Goal: Transaction & Acquisition: Purchase product/service

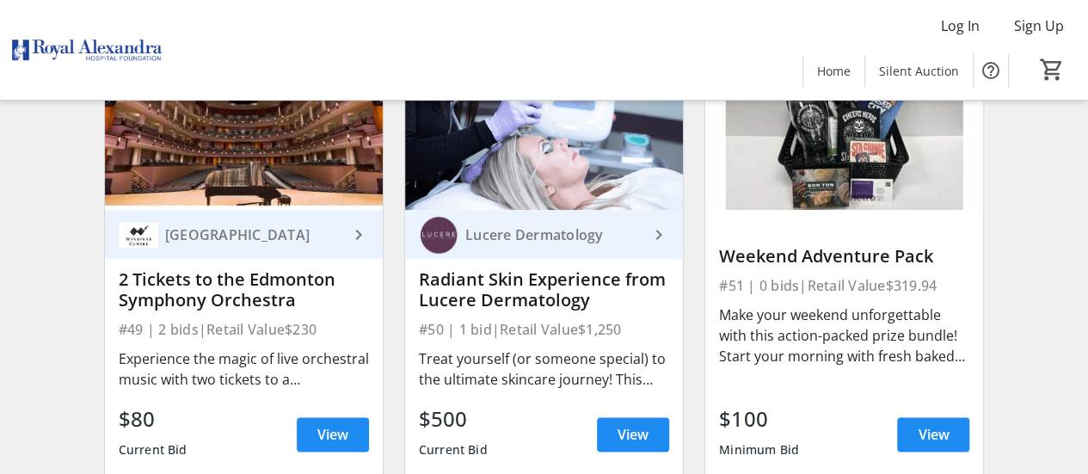
scroll to position [7571, 0]
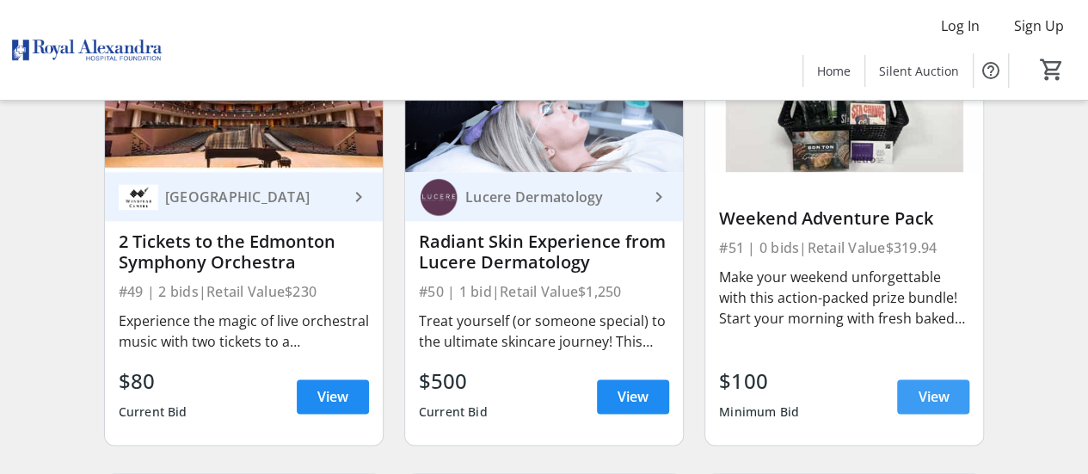
click at [928, 397] on span "View" at bounding box center [933, 396] width 31 height 21
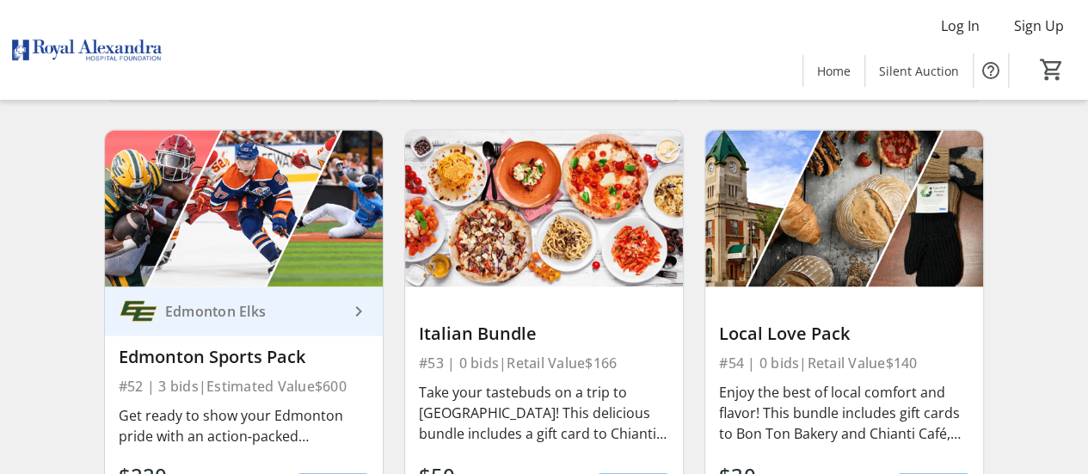
scroll to position [8001, 0]
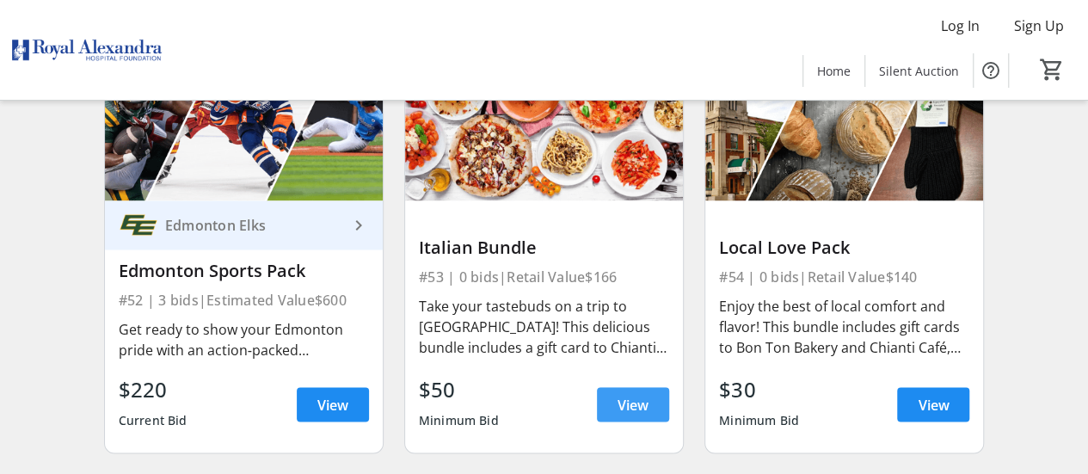
click at [628, 405] on span "View" at bounding box center [633, 404] width 31 height 21
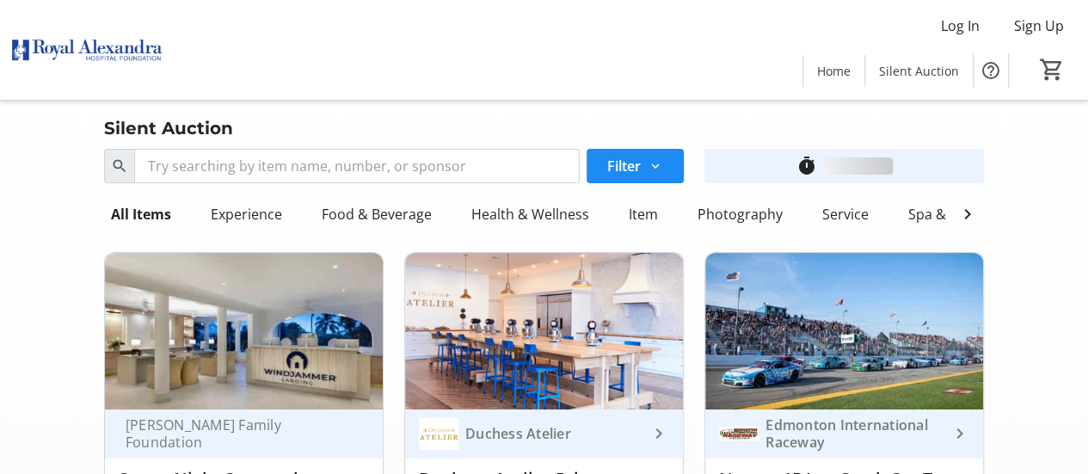
scroll to position [8001, 0]
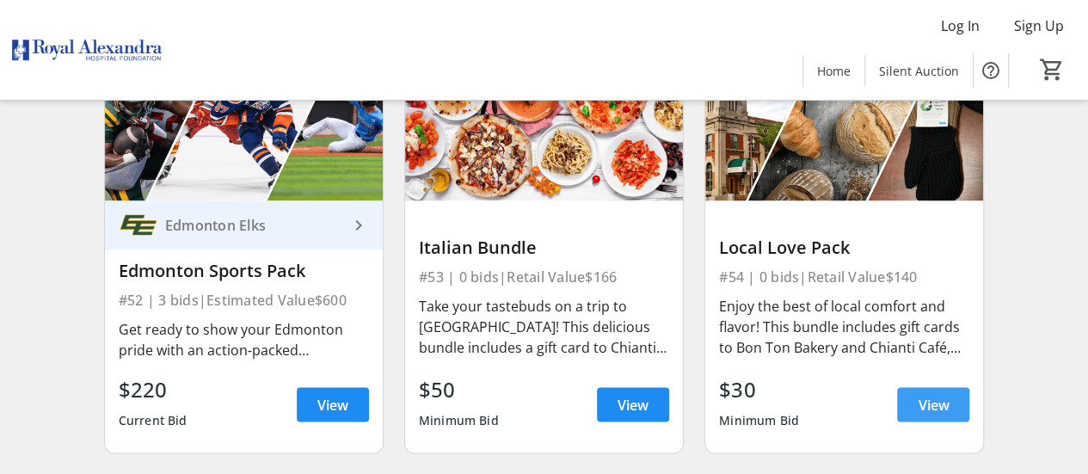
click at [908, 404] on span at bounding box center [933, 404] width 72 height 41
